Goal: Find specific page/section: Find specific page/section

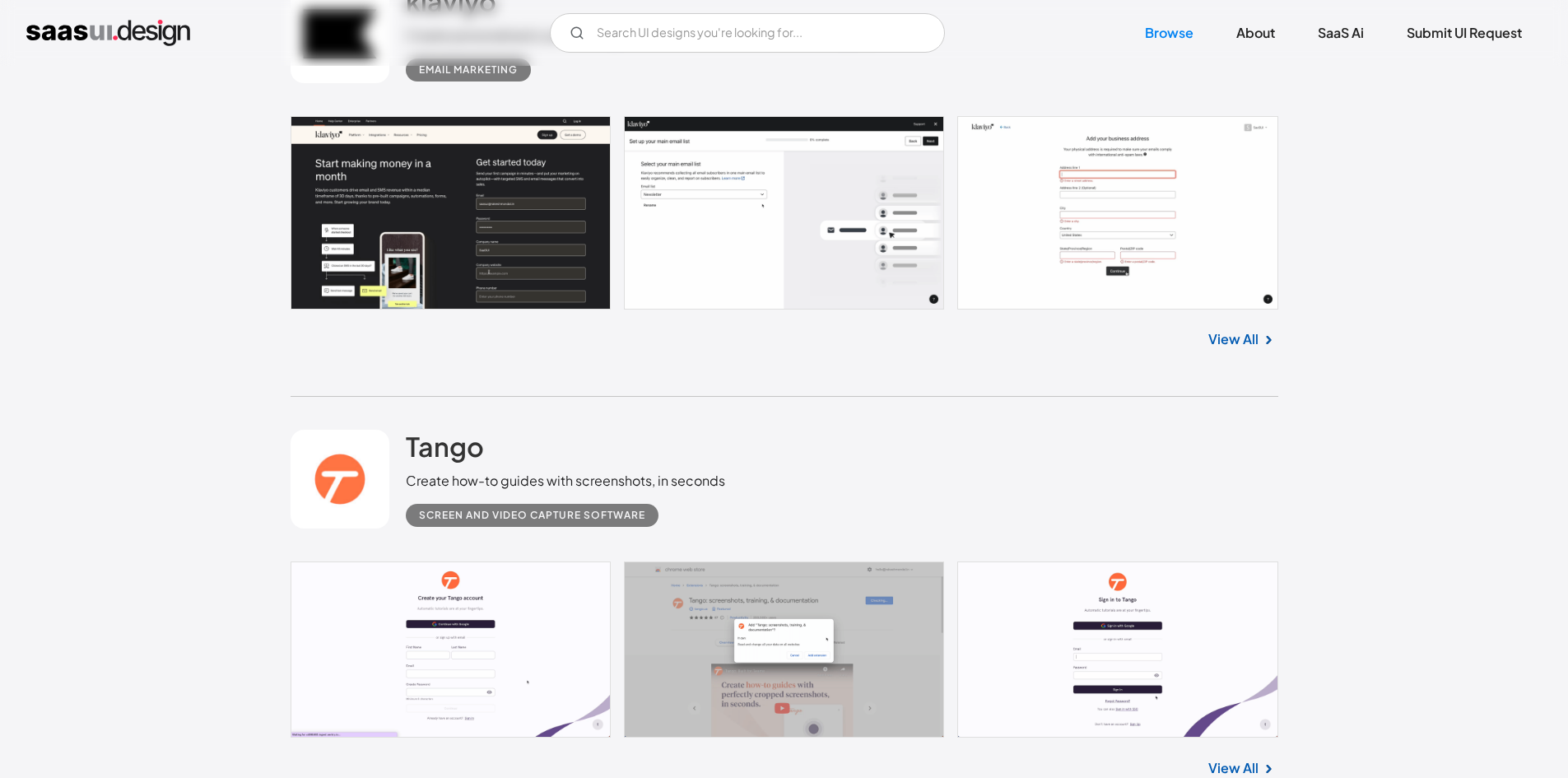
scroll to position [2800, 0]
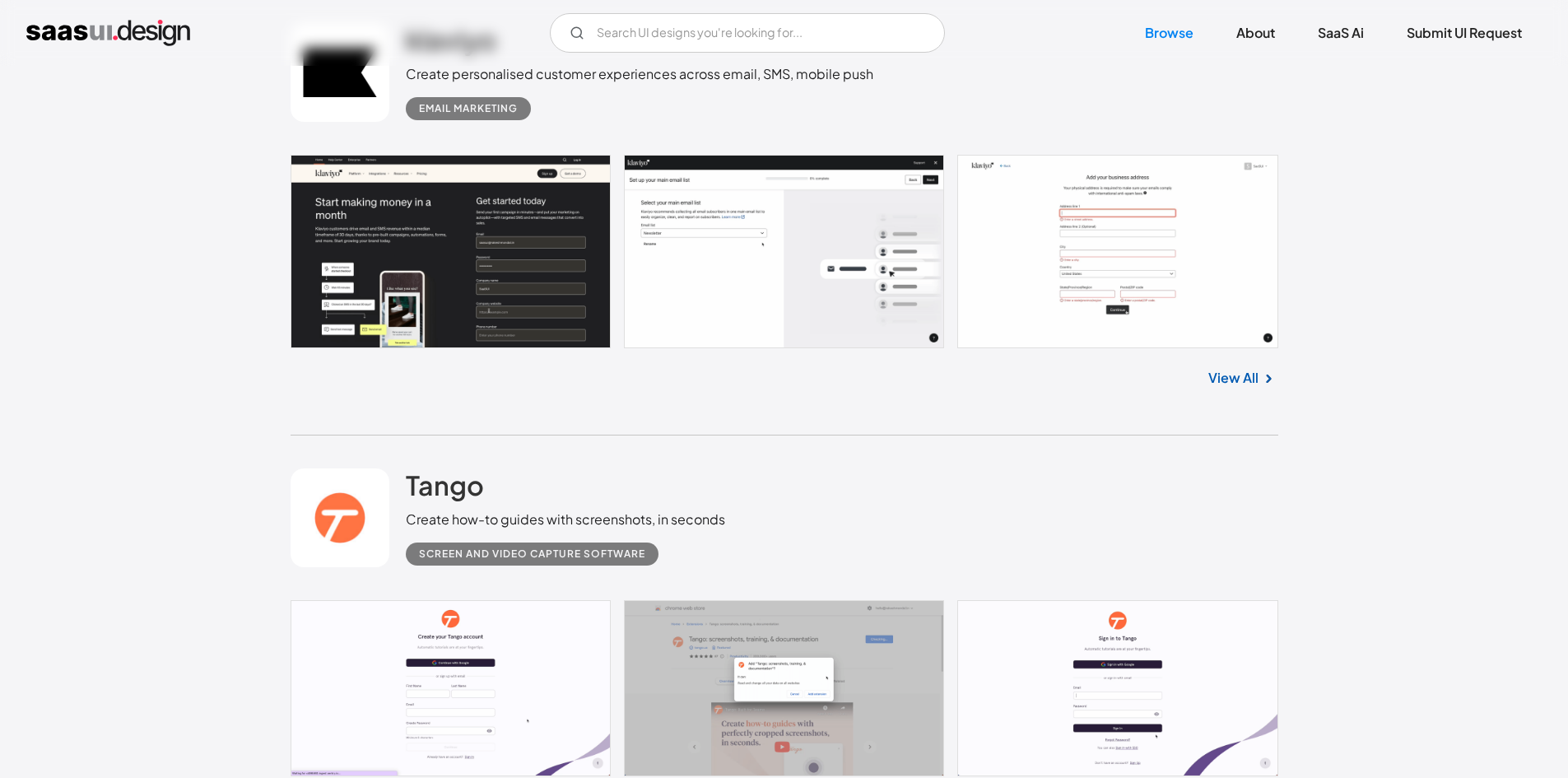
click at [1242, 383] on link "View All" at bounding box center [1234, 377] width 51 height 19
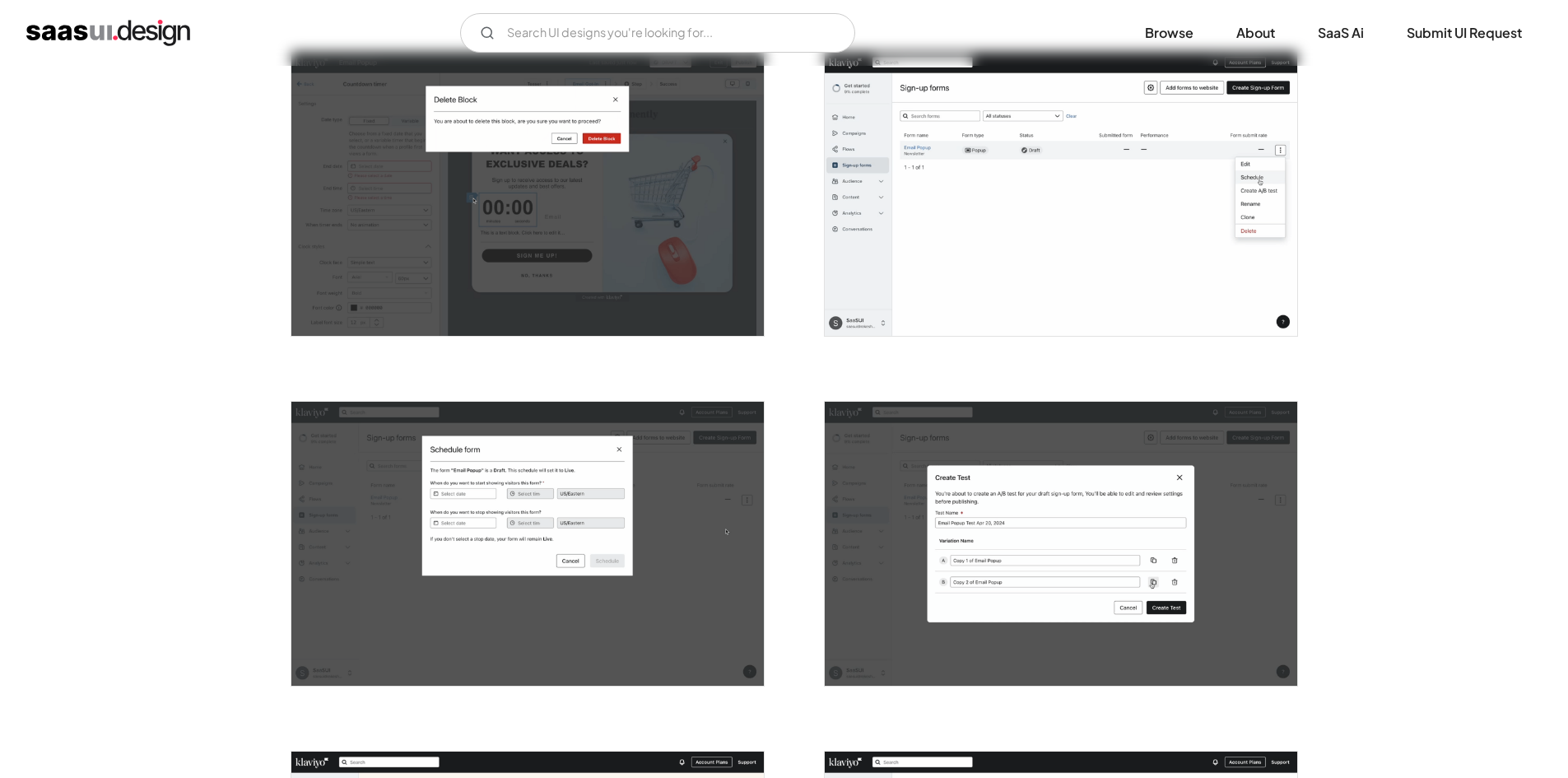
scroll to position [2059, 0]
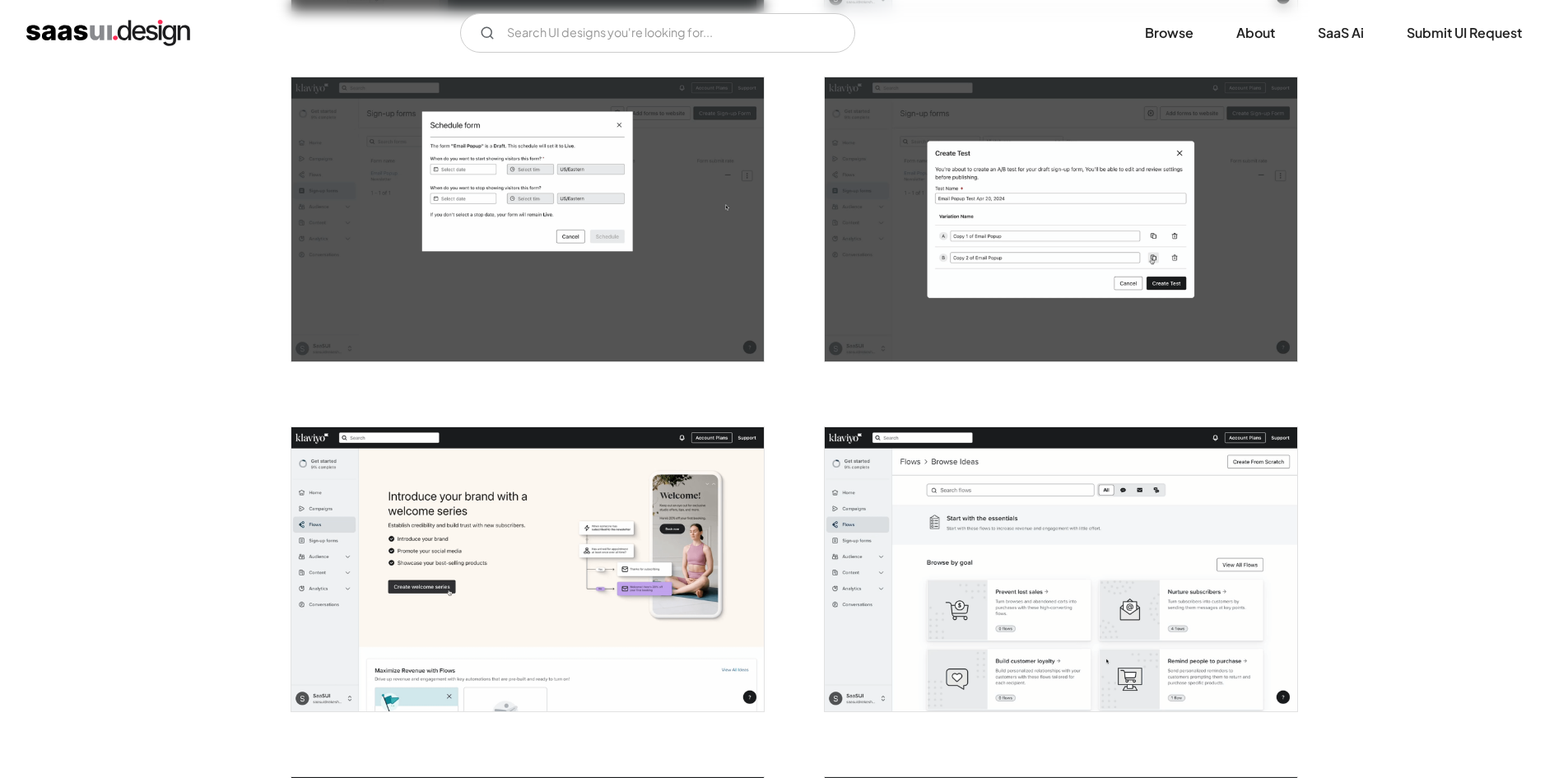
click at [1104, 265] on img "open lightbox" at bounding box center [1060, 219] width 473 height 284
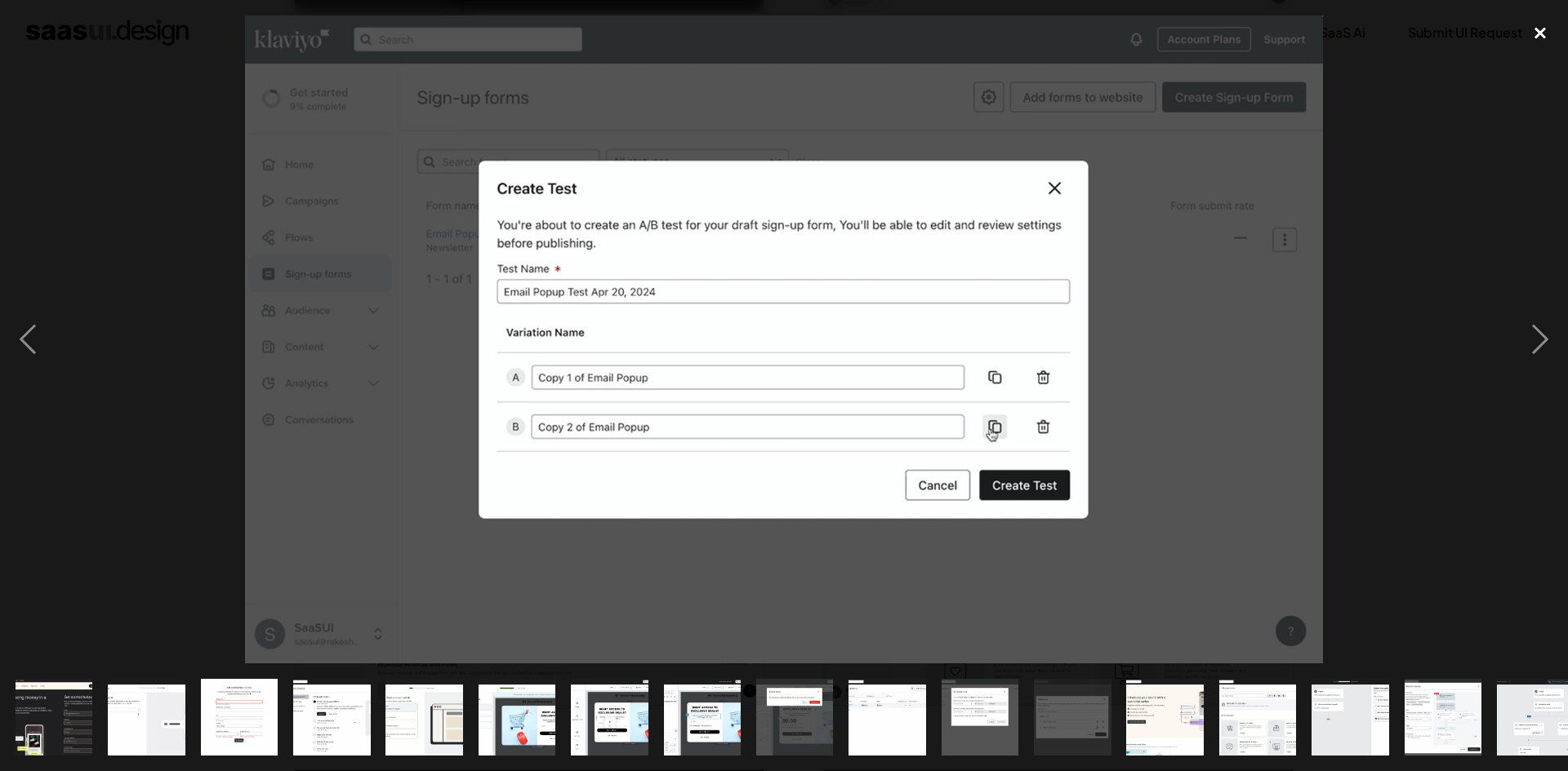
click at [1539, 28] on div "close lightbox" at bounding box center [1540, 33] width 56 height 36
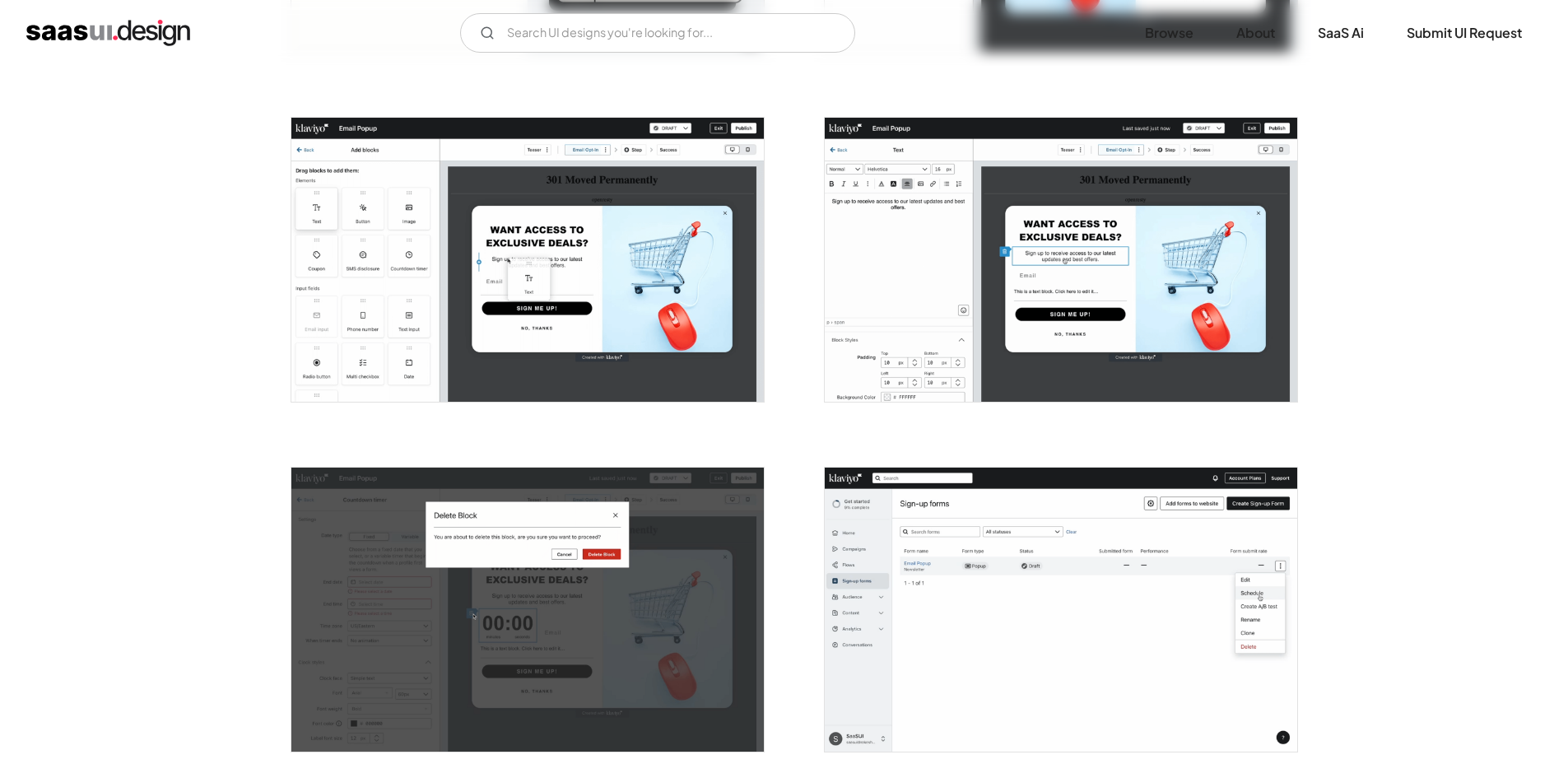
scroll to position [1318, 0]
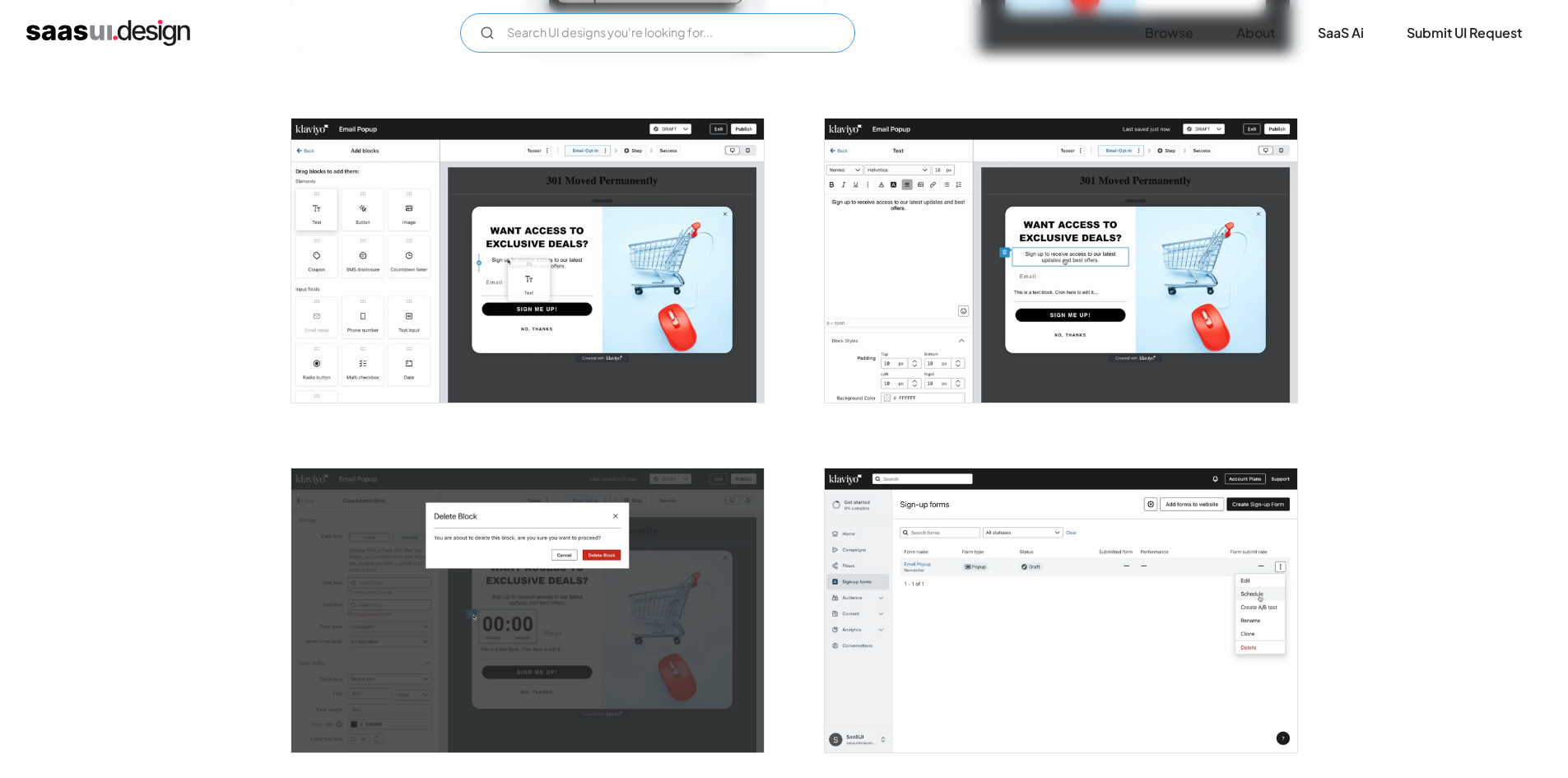
click at [538, 32] on input "Email Form" at bounding box center [658, 32] width 395 height 40
type input "dashboard"
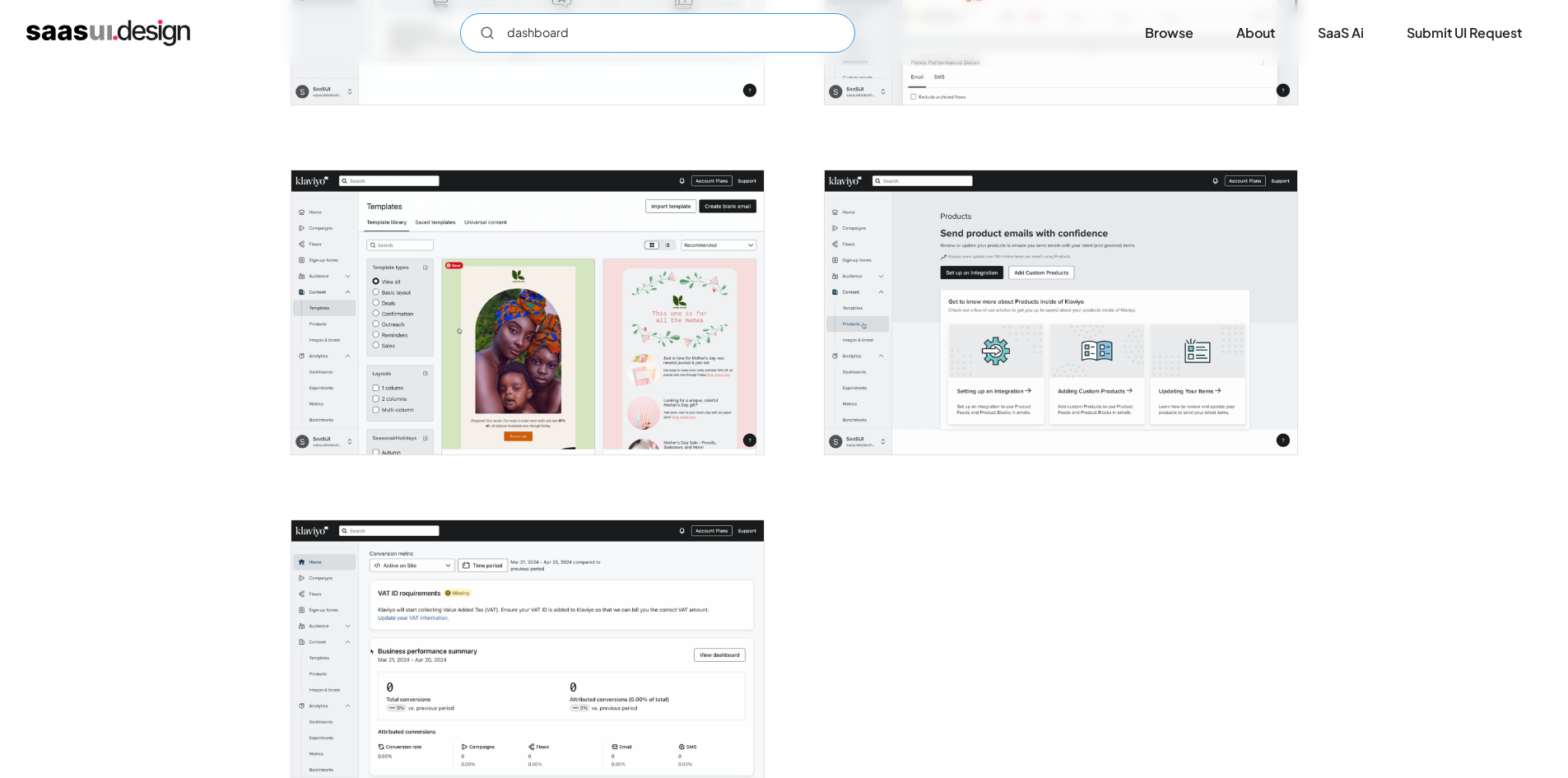
scroll to position [3868, 0]
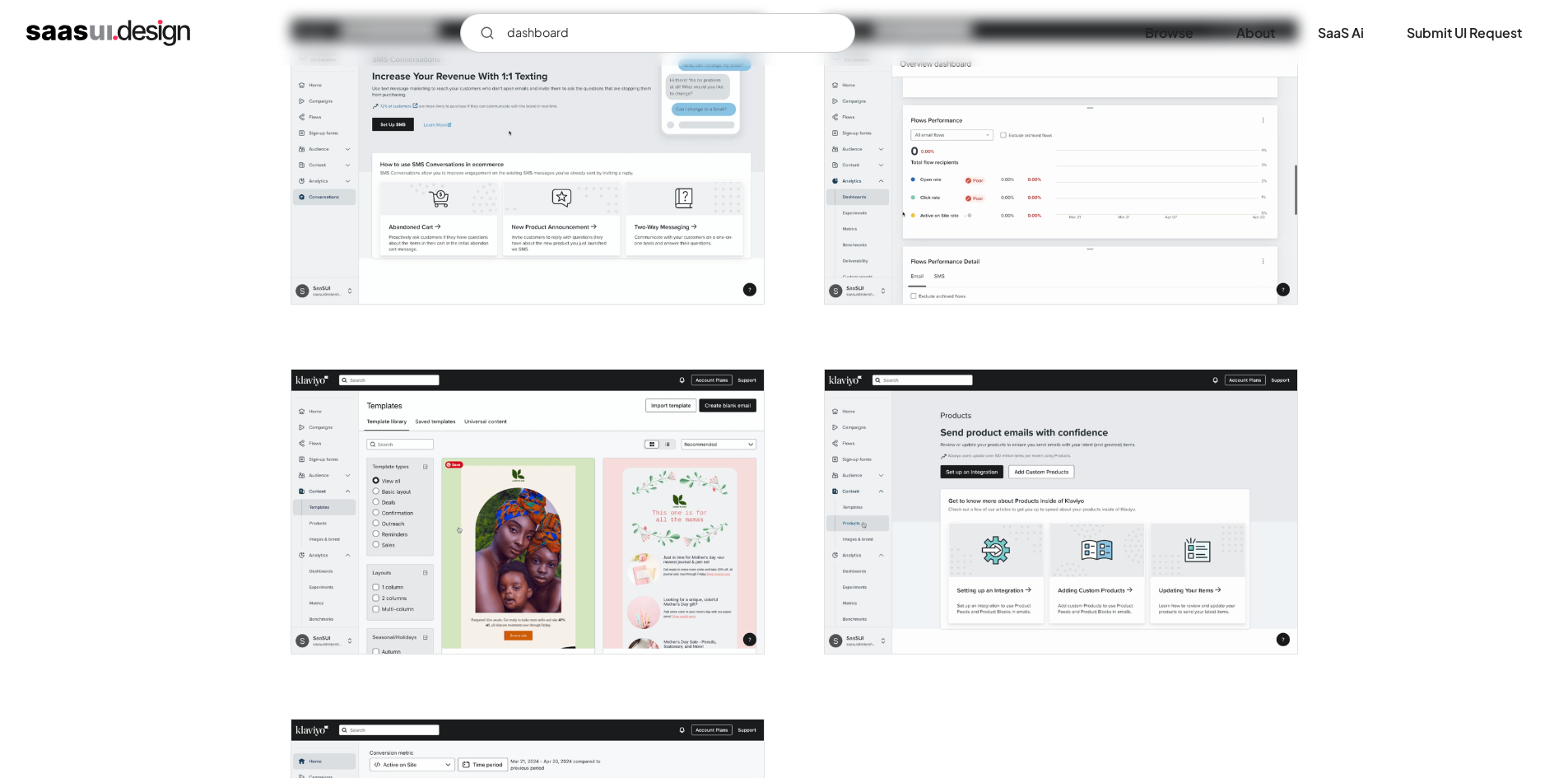
click at [93, 39] on img "home" at bounding box center [109, 32] width 164 height 27
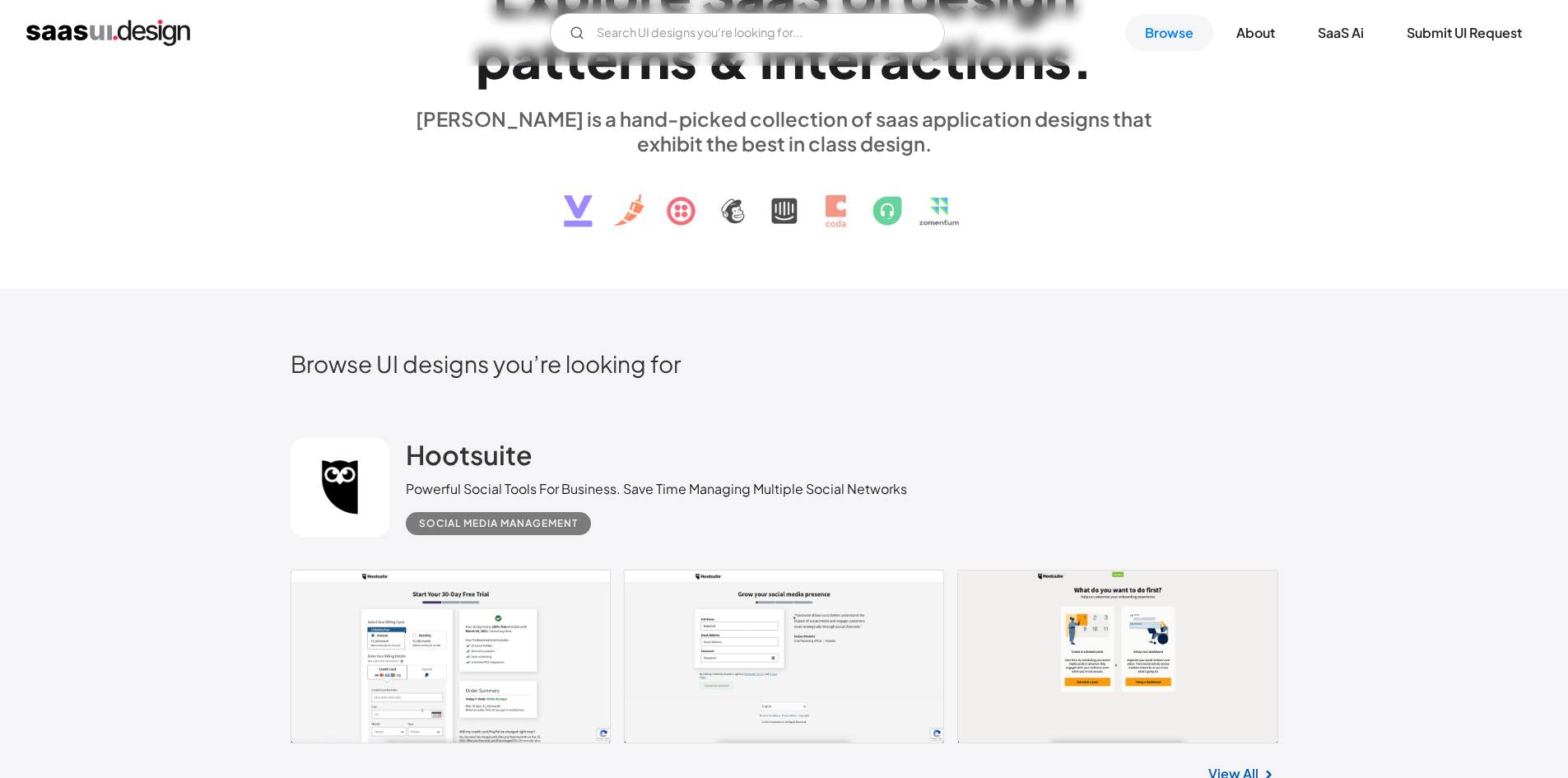
scroll to position [412, 0]
